Goal: Task Accomplishment & Management: Use online tool/utility

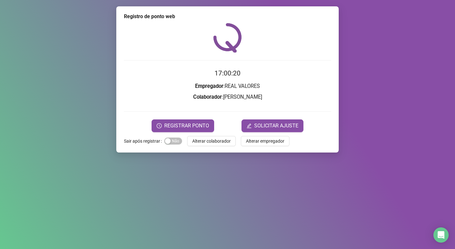
click at [191, 123] on span "REGISTRAR PONTO" at bounding box center [186, 126] width 45 height 8
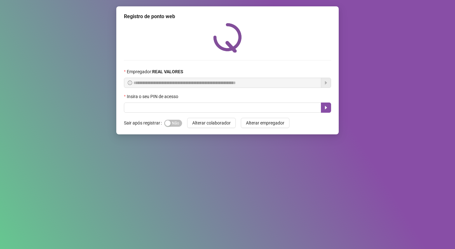
click at [197, 100] on div "Insira o seu PIN de acesso" at bounding box center [227, 98] width 207 height 10
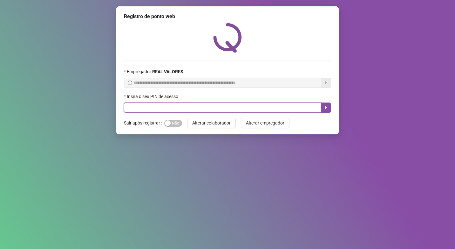
click at [198, 108] on input "text" at bounding box center [222, 107] width 197 height 10
type input "*****"
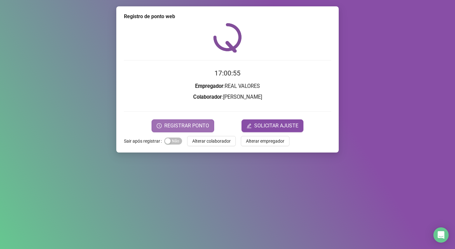
click at [201, 122] on span "REGISTRAR PONTO" at bounding box center [186, 126] width 45 height 8
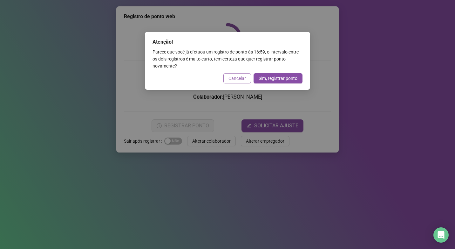
click at [243, 80] on span "Cancelar" at bounding box center [237, 78] width 17 height 7
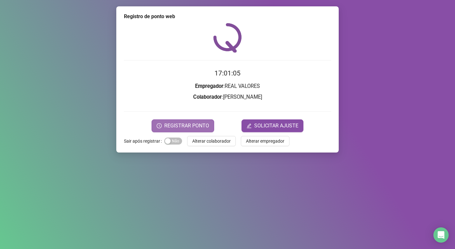
click at [193, 125] on span "REGISTRAR PONTO" at bounding box center [186, 126] width 45 height 8
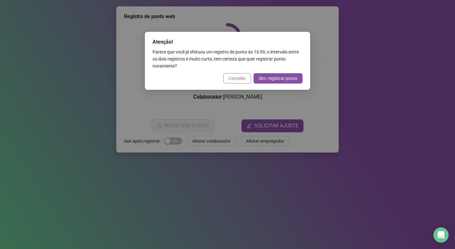
click at [235, 75] on span "Cancelar" at bounding box center [237, 78] width 17 height 7
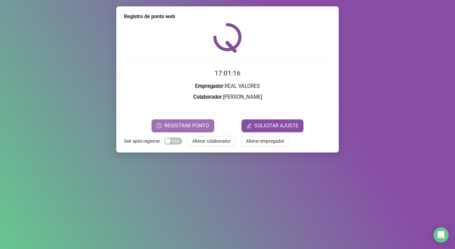
click at [190, 121] on button "REGISTRAR PONTO" at bounding box center [183, 125] width 63 height 13
